Goal: Transaction & Acquisition: Purchase product/service

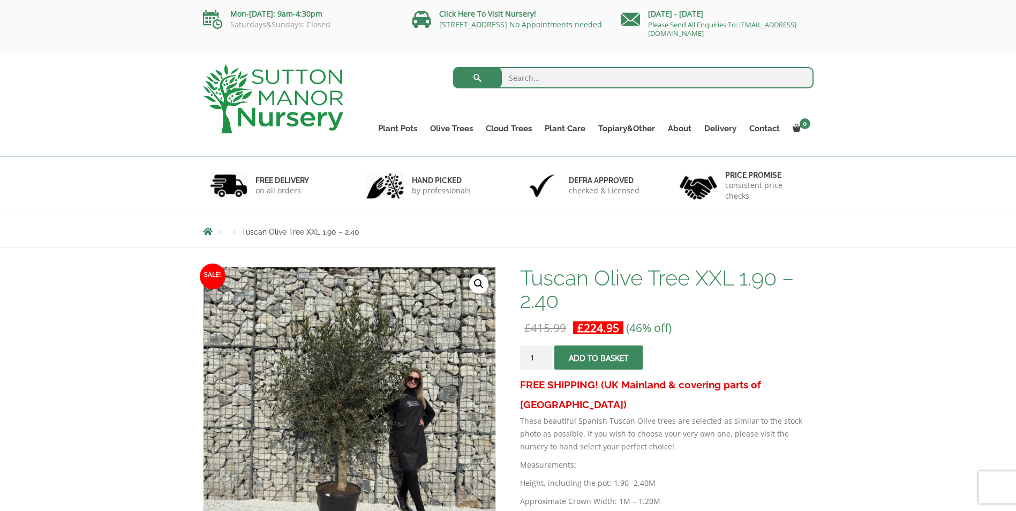
click at [599, 358] on span "submit" at bounding box center [599, 358] width 0 height 0
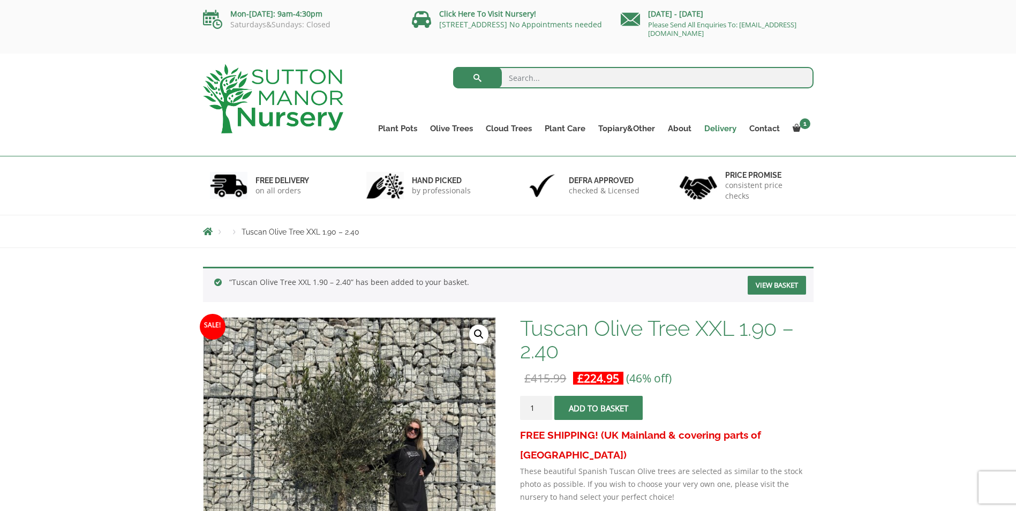
click at [718, 125] on link "Delivery" at bounding box center [720, 128] width 45 height 15
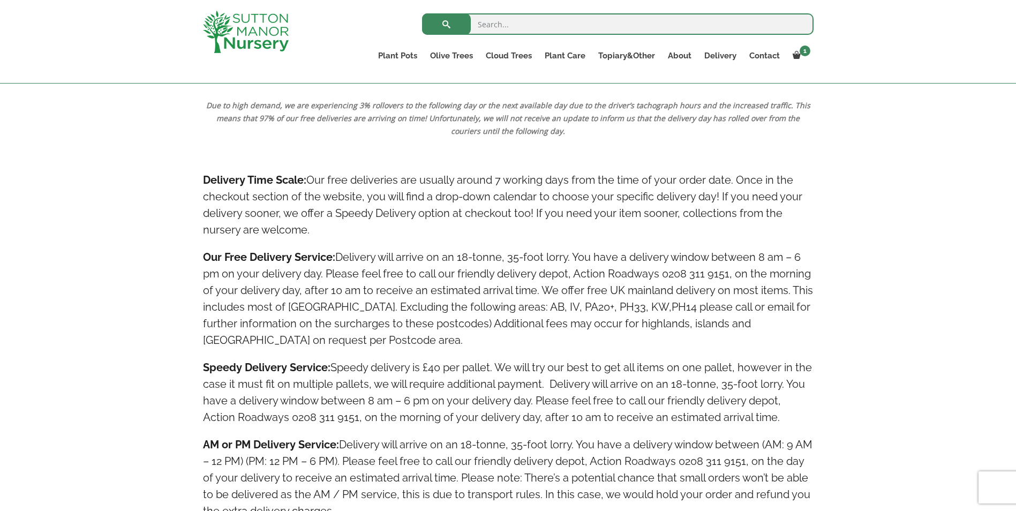
scroll to position [429, 0]
